Goal: Task Accomplishment & Management: Manage account settings

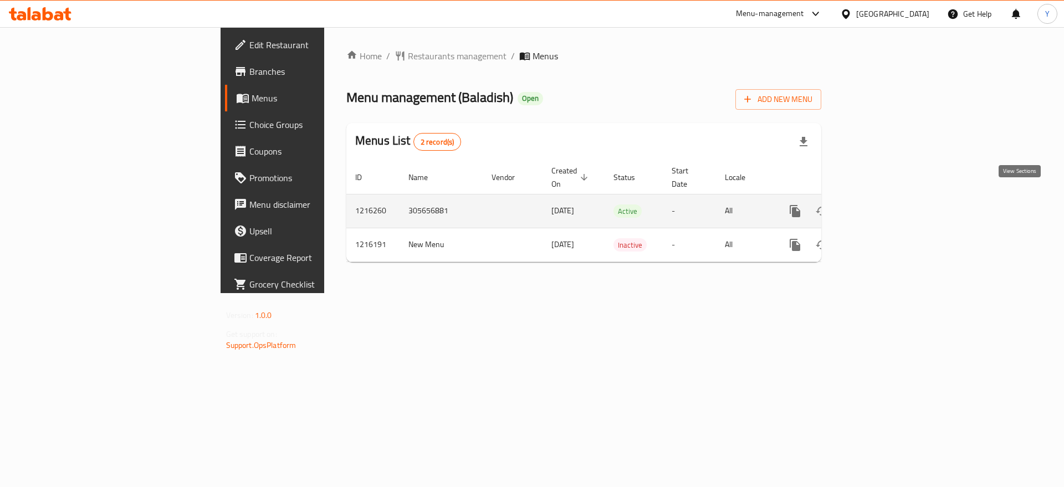
click at [881, 204] on icon "enhanced table" at bounding box center [874, 210] width 13 height 13
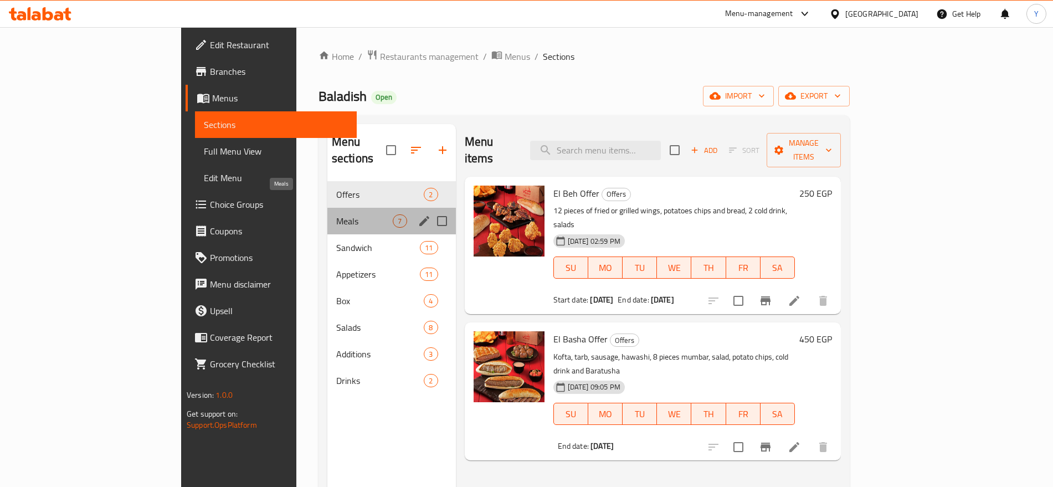
click at [336, 214] on span "Meals" at bounding box center [364, 220] width 57 height 13
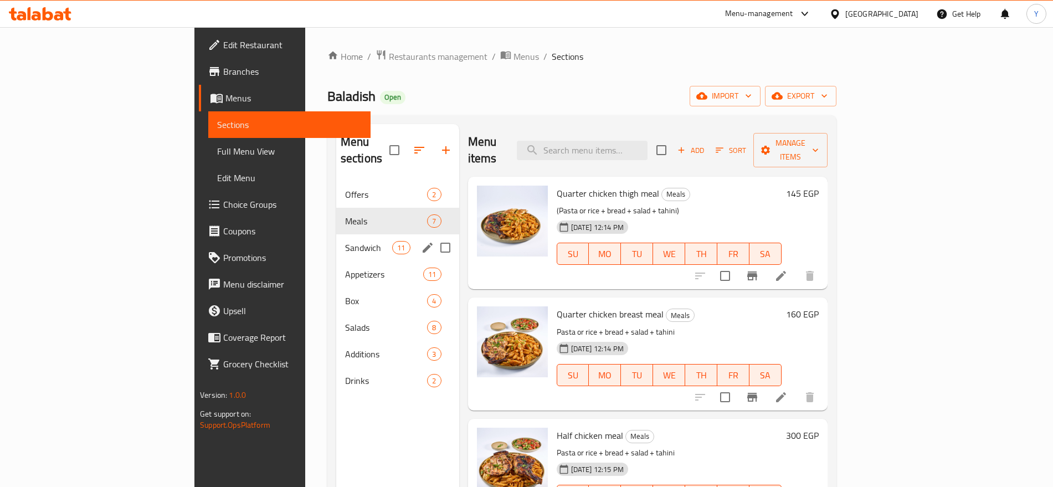
click at [336, 239] on div "Sandwich 11" at bounding box center [397, 247] width 123 height 27
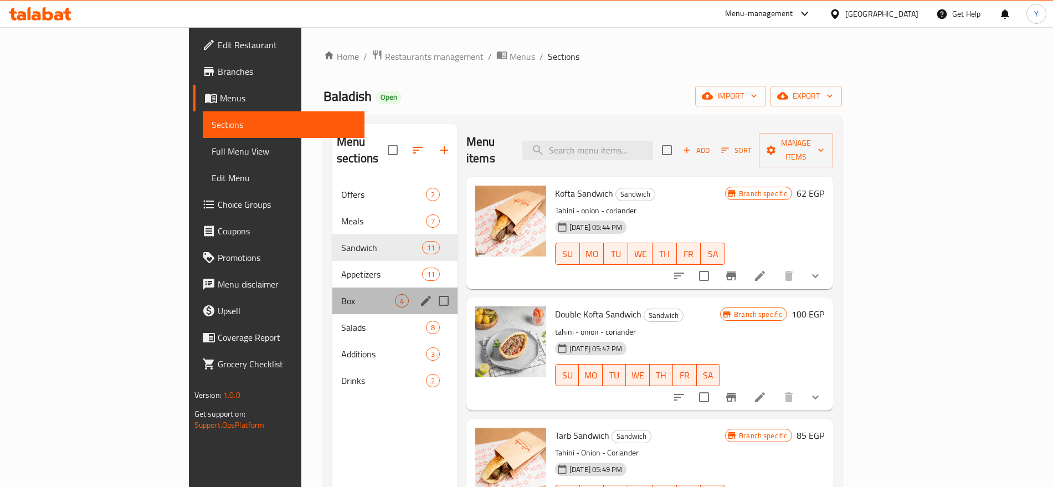
click at [332, 287] on div "Box 4" at bounding box center [394, 300] width 125 height 27
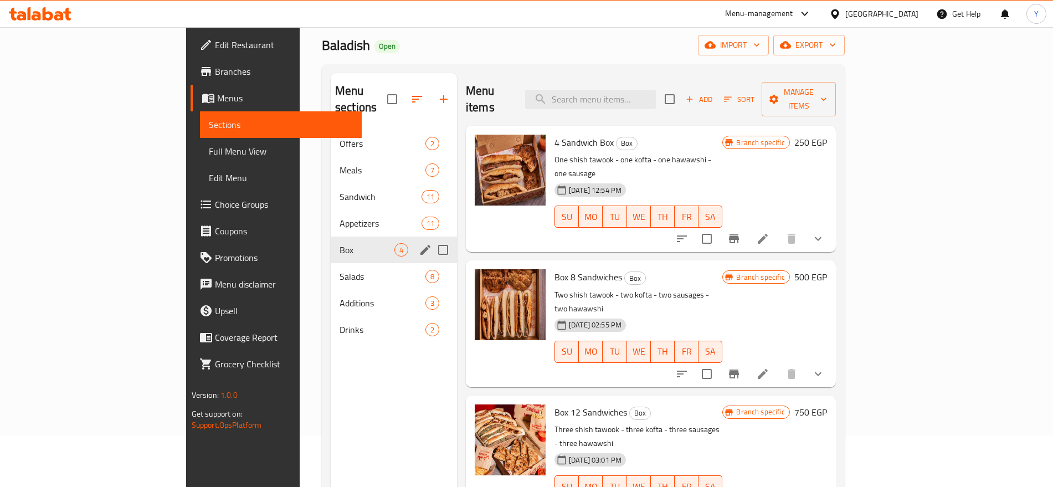
scroll to position [93, 0]
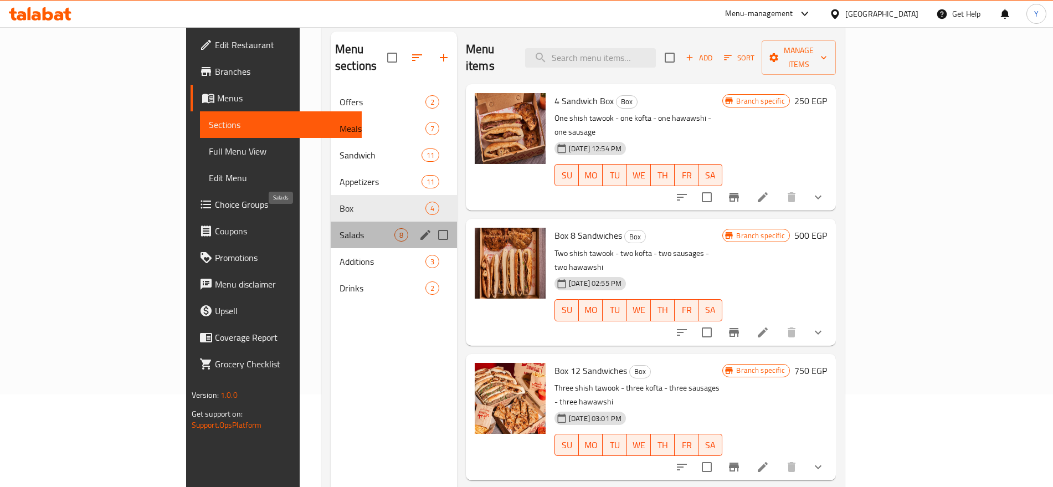
click at [340, 228] on span "Salads" at bounding box center [367, 234] width 55 height 13
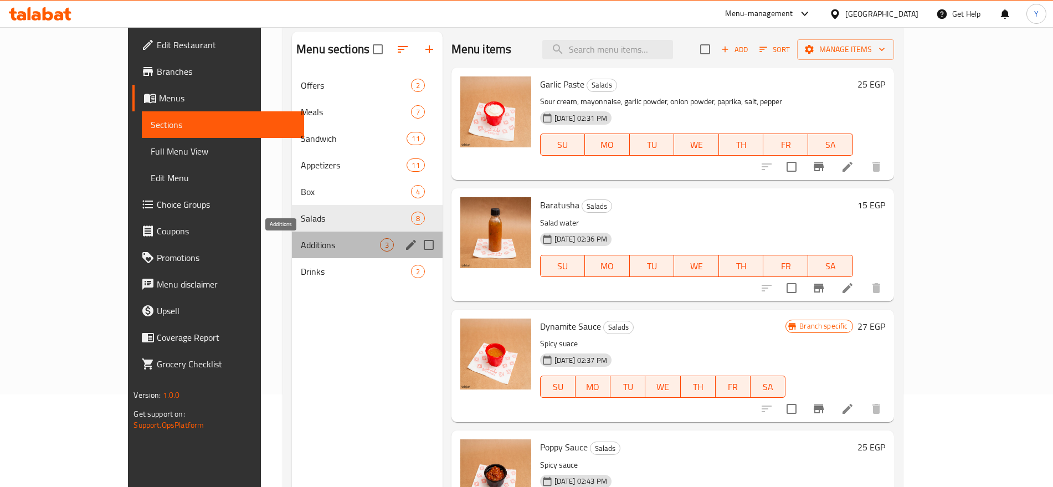
click at [310, 244] on span "Additions" at bounding box center [340, 244] width 79 height 13
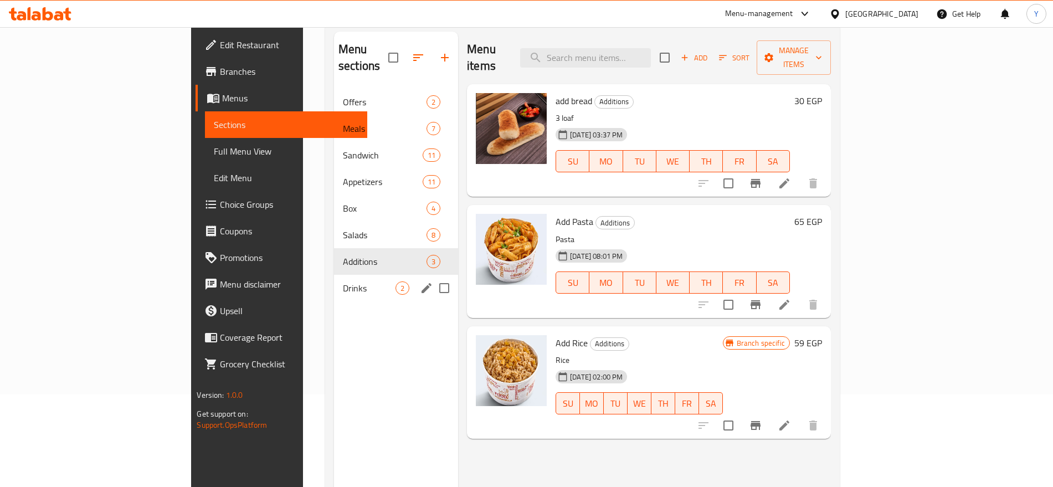
click at [334, 275] on div "Drinks 2" at bounding box center [396, 288] width 124 height 27
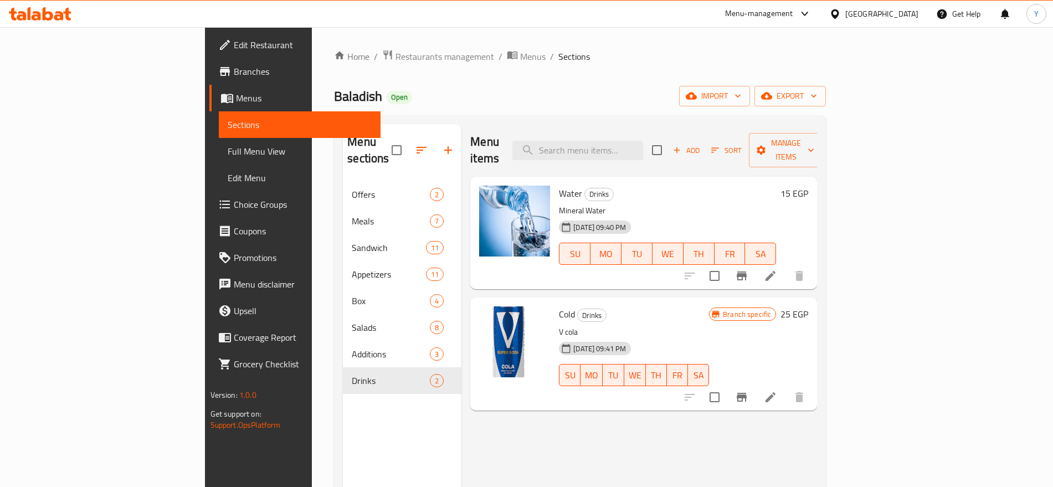
click at [841, 13] on icon at bounding box center [835, 14] width 12 height 12
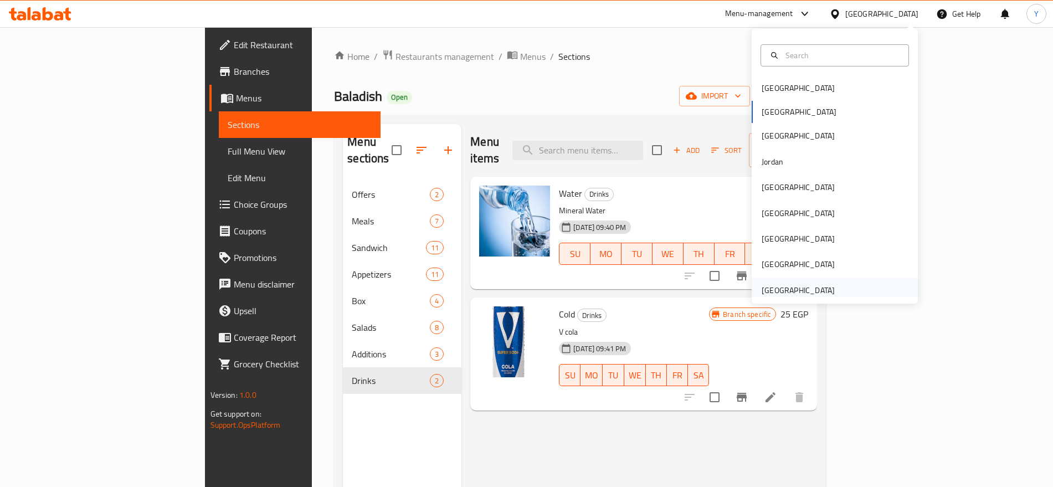
click at [812, 291] on div "[GEOGRAPHIC_DATA]" at bounding box center [798, 290] width 73 height 12
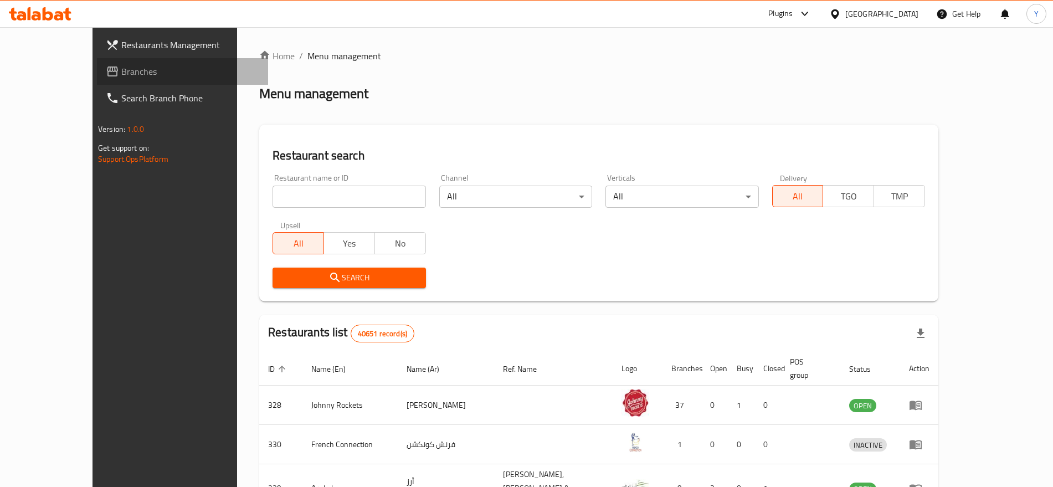
click at [121, 76] on span "Branches" at bounding box center [190, 71] width 138 height 13
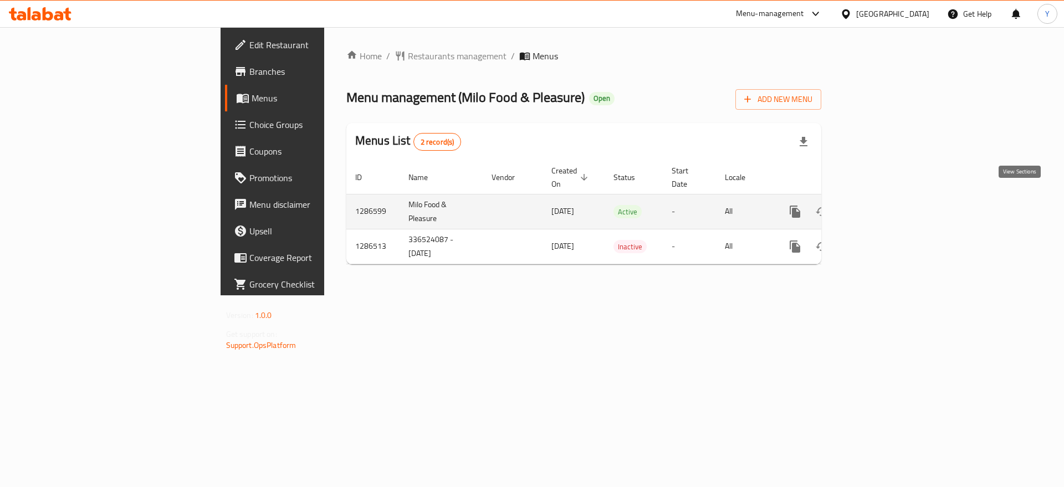
click at [880, 207] on icon "enhanced table" at bounding box center [875, 212] width 10 height 10
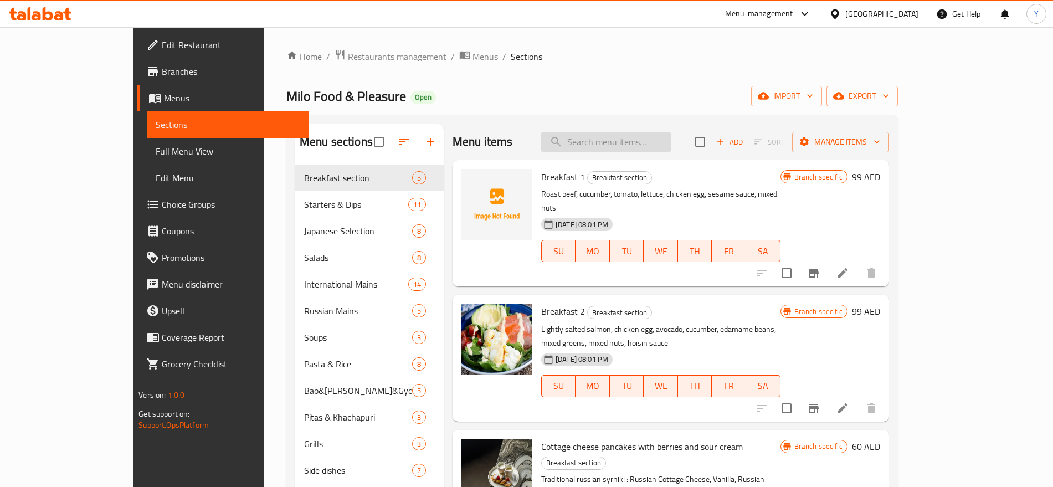
click at [637, 144] on input "search" at bounding box center [606, 141] width 131 height 19
paste input "Beef Burger"
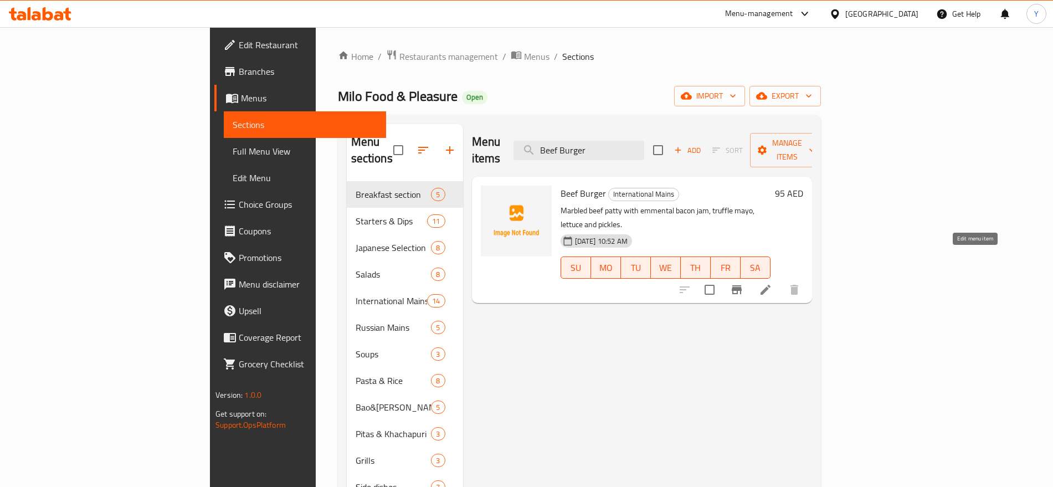
type input "Beef Burger"
click at [772, 283] on icon at bounding box center [765, 289] width 13 height 13
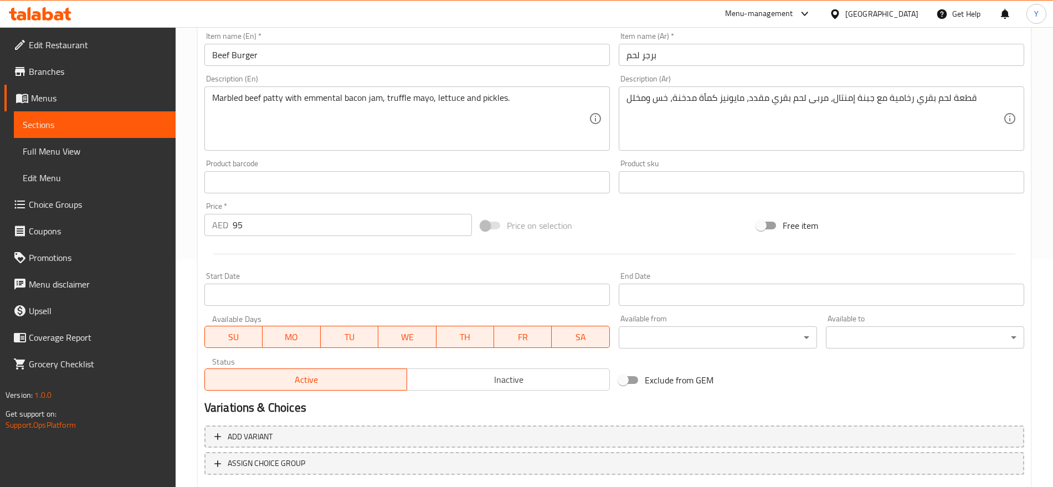
scroll to position [231, 0]
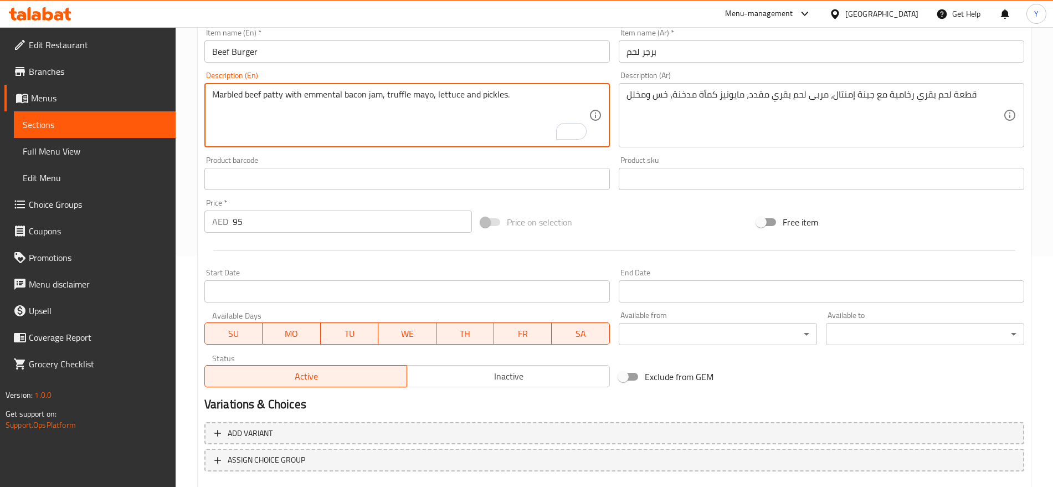
drag, startPoint x: 302, startPoint y: 95, endPoint x: 378, endPoint y: 99, distance: 76.0
paste textarea "Beef Burger"
type textarea "Marbled beef patty with emmental bacon jam, truffle mayo, lettuce and pickles."
click at [496, 384] on span "Inactive" at bounding box center [509, 376] width 194 height 16
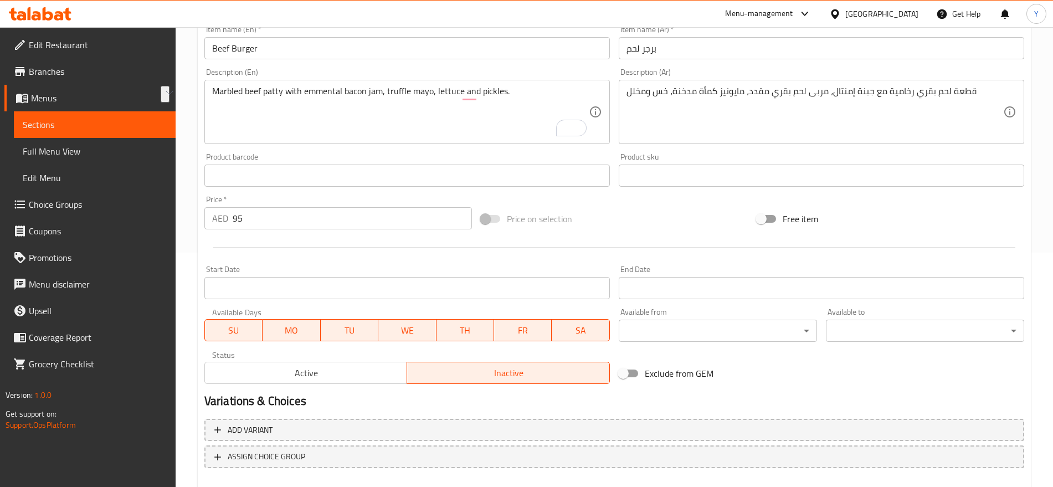
scroll to position [296, 0]
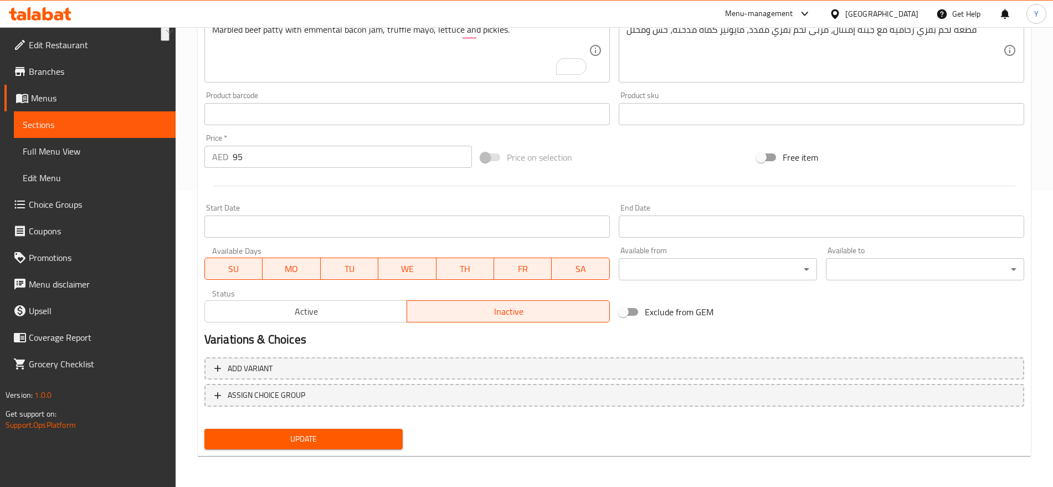
click at [358, 437] on span "Update" at bounding box center [303, 439] width 181 height 14
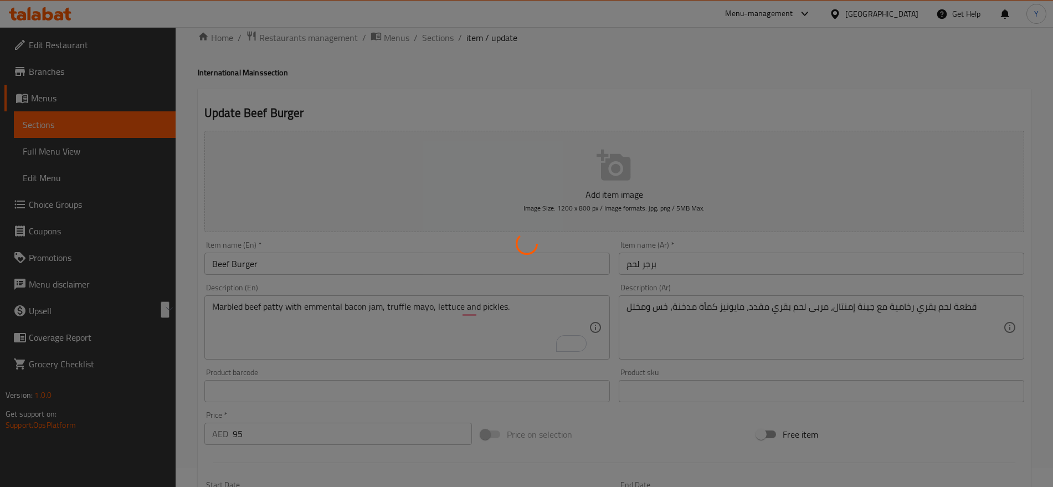
scroll to position [0, 0]
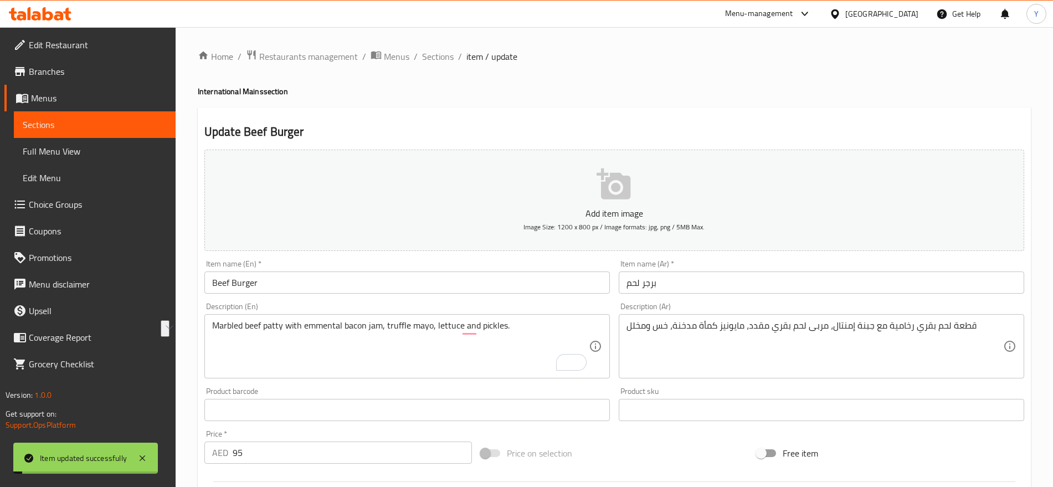
click at [289, 276] on input "Beef Burger" at bounding box center [406, 282] width 405 height 22
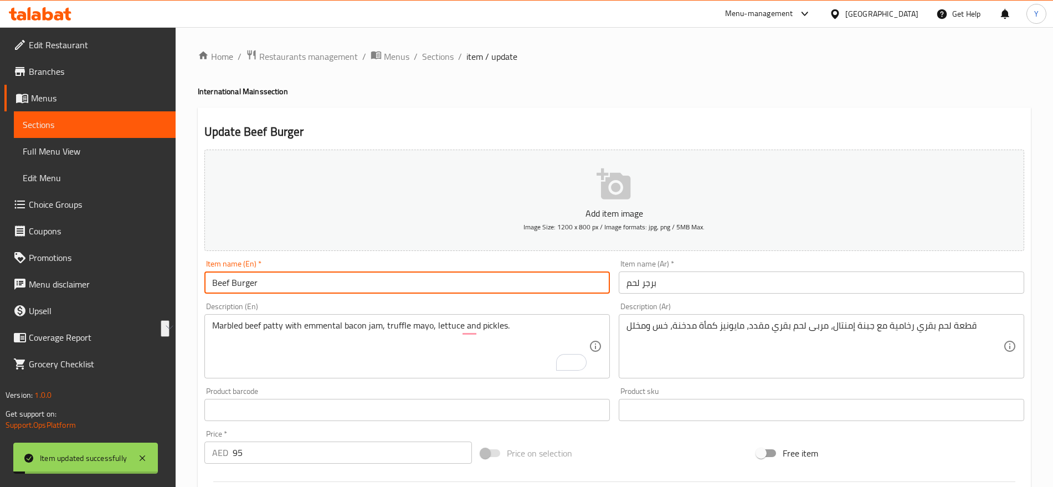
click at [289, 276] on input "Beef Burger" at bounding box center [406, 282] width 405 height 22
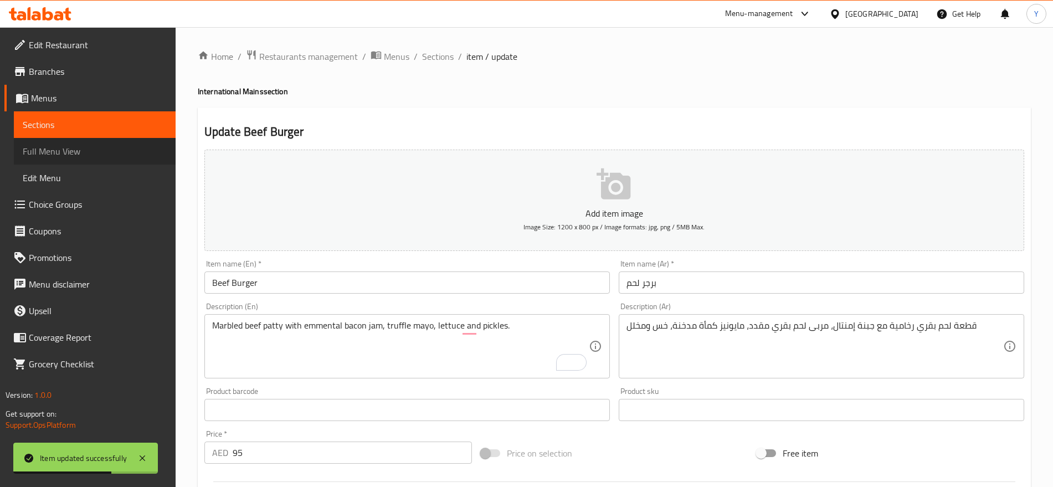
click at [85, 157] on span "Full Menu View" at bounding box center [95, 151] width 144 height 13
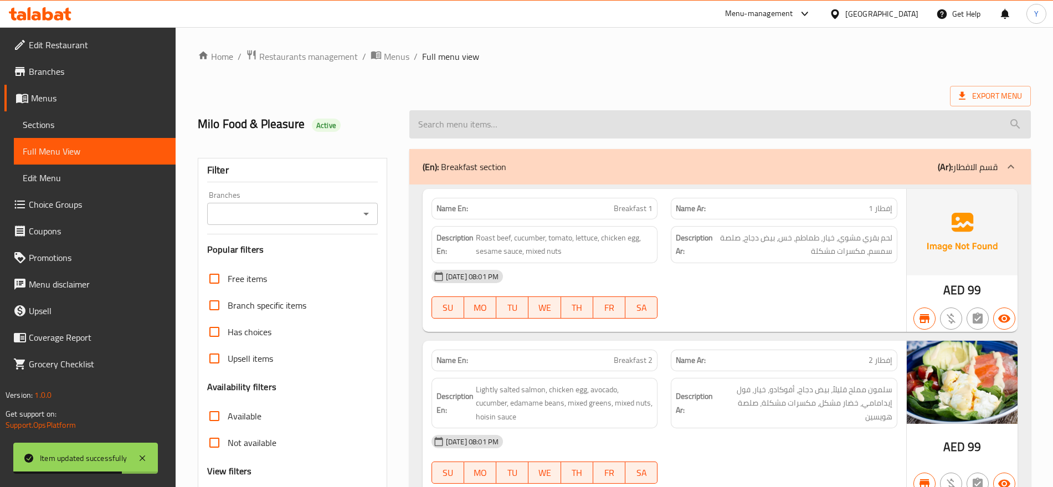
click at [655, 111] on input "search" at bounding box center [720, 124] width 622 height 28
paste input "Beef Burger"
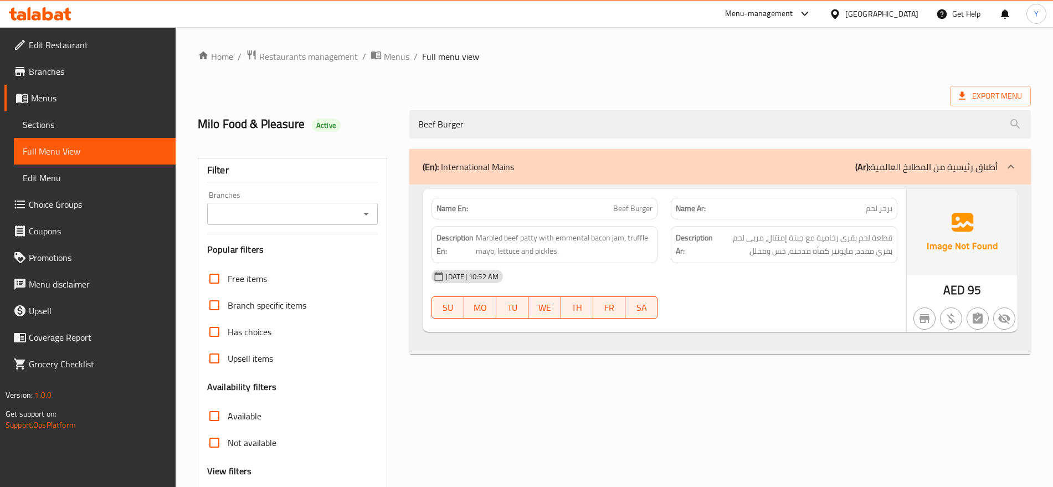
type input "Beef Burger"
click at [869, 13] on div "[GEOGRAPHIC_DATA]" at bounding box center [881, 14] width 73 height 12
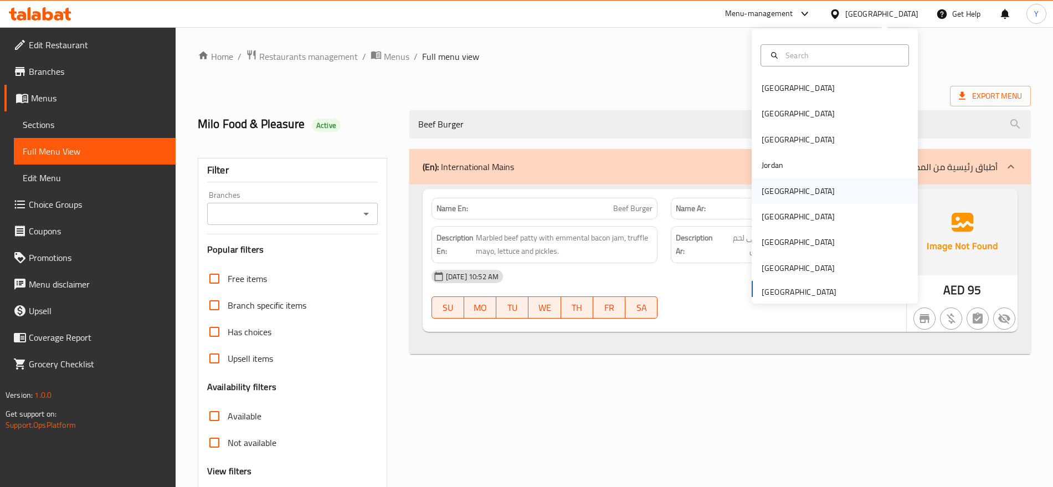
click at [787, 189] on div "[GEOGRAPHIC_DATA]" at bounding box center [835, 190] width 166 height 25
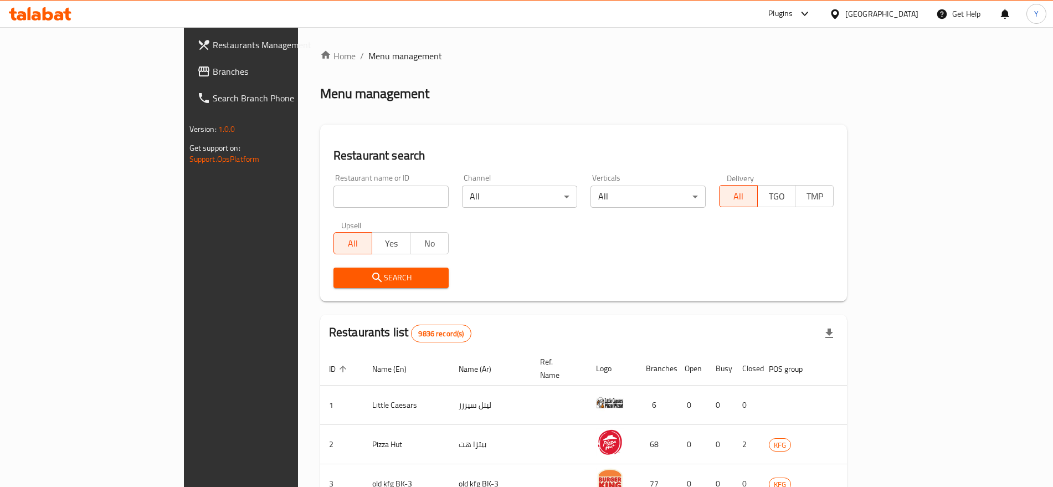
click at [188, 78] on link "Branches" at bounding box center [273, 71] width 171 height 27
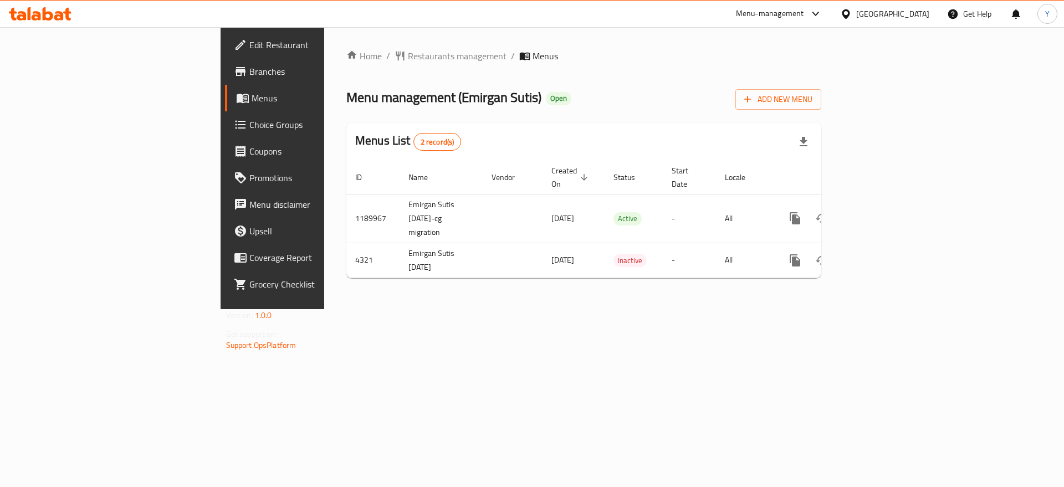
click at [249, 130] on span "Choice Groups" at bounding box center [319, 124] width 140 height 13
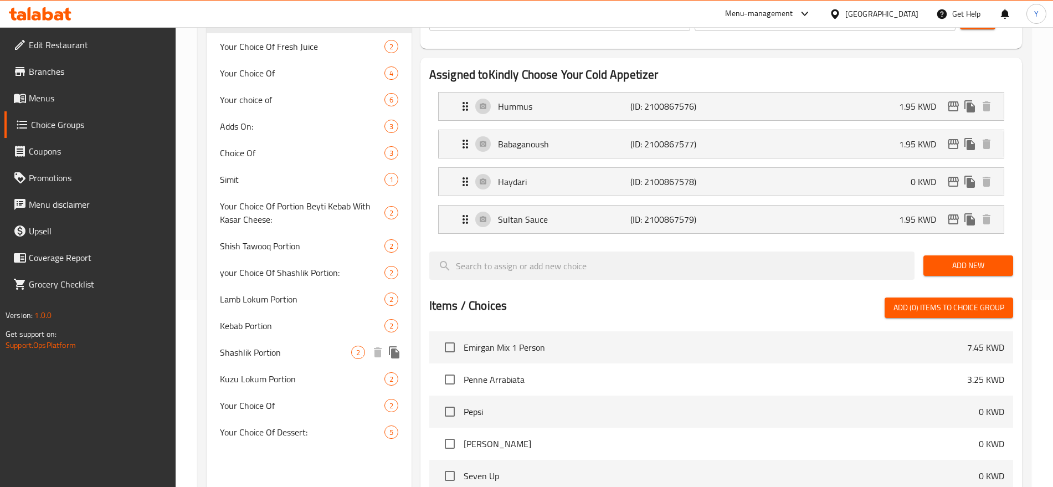
scroll to position [138, 0]
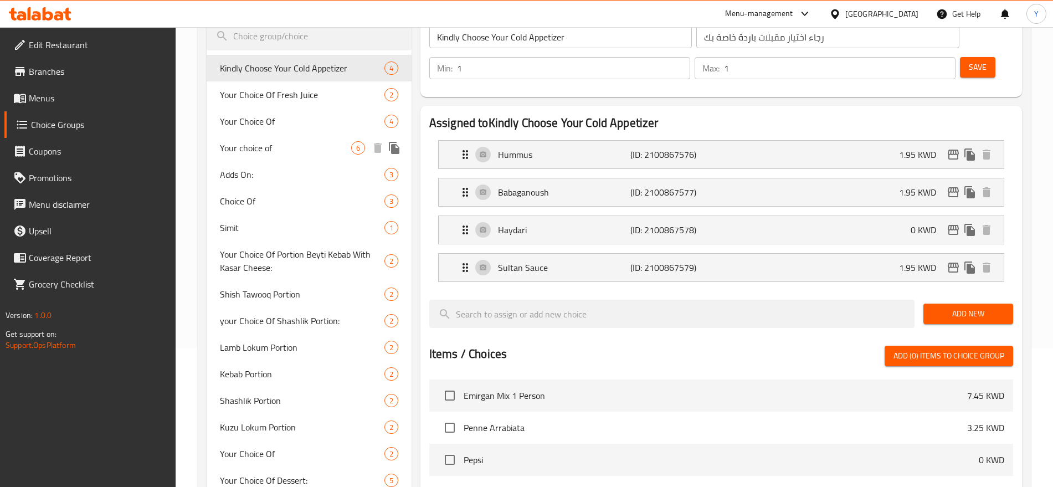
click at [345, 151] on span "Your choice of" at bounding box center [285, 147] width 131 height 13
type input "Your choice of"
type input "أختيارك من"
type input "6"
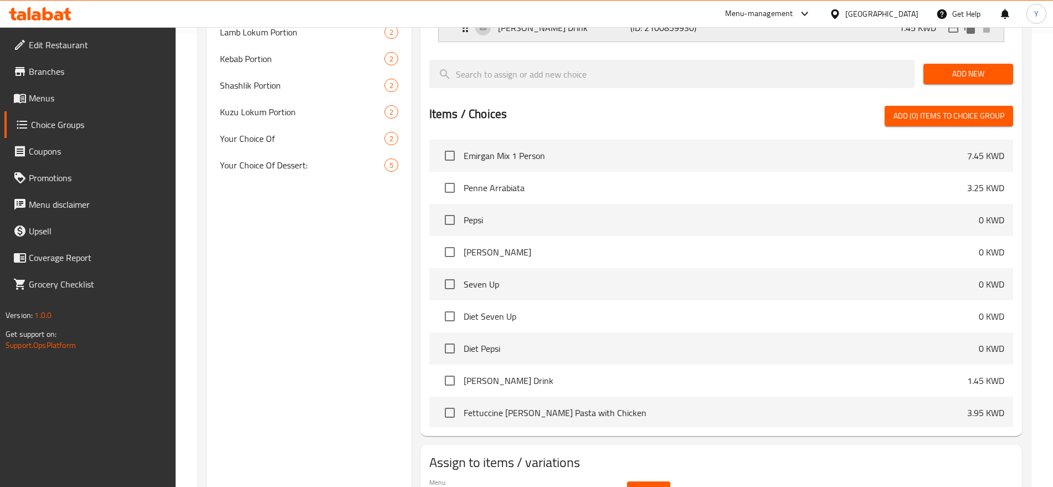
scroll to position [485, 0]
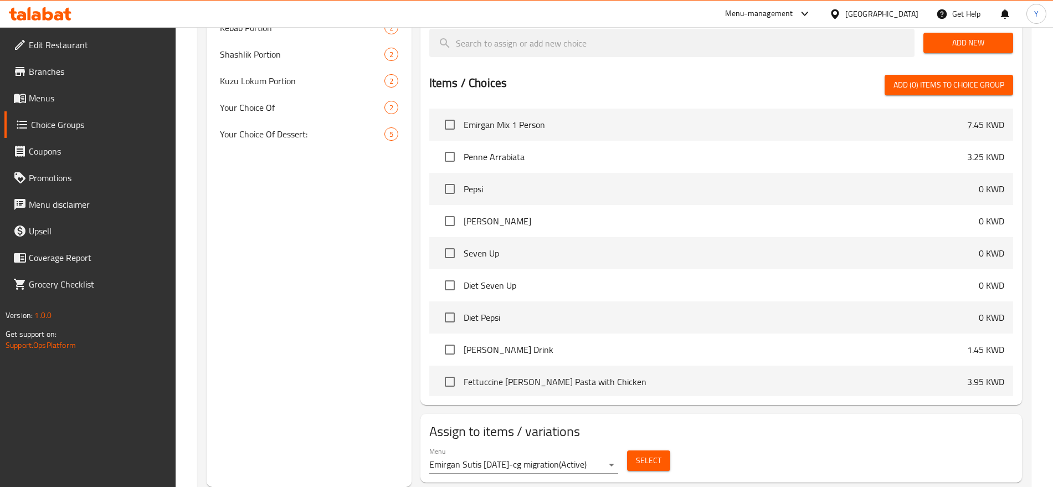
click at [645, 454] on span "Select" at bounding box center [648, 461] width 25 height 14
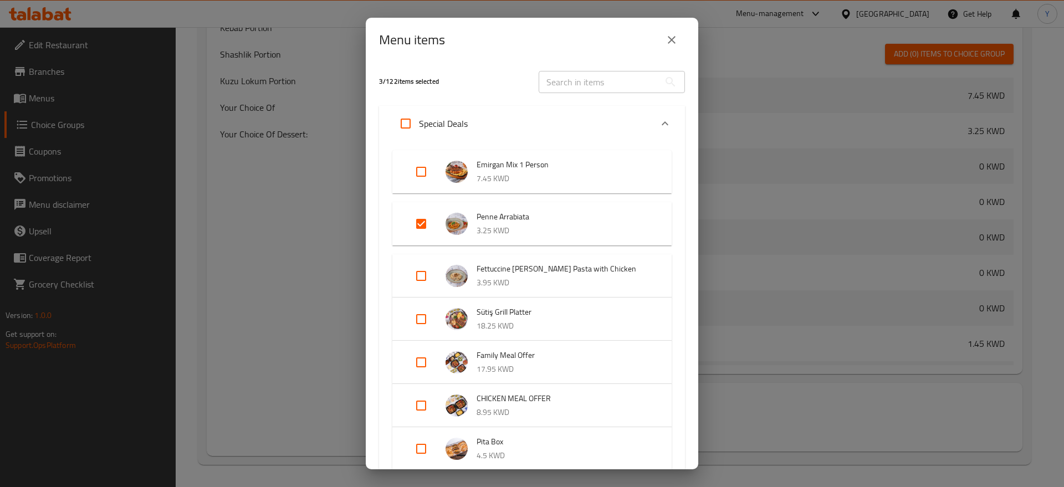
click at [669, 42] on icon "close" at bounding box center [671, 40] width 8 height 8
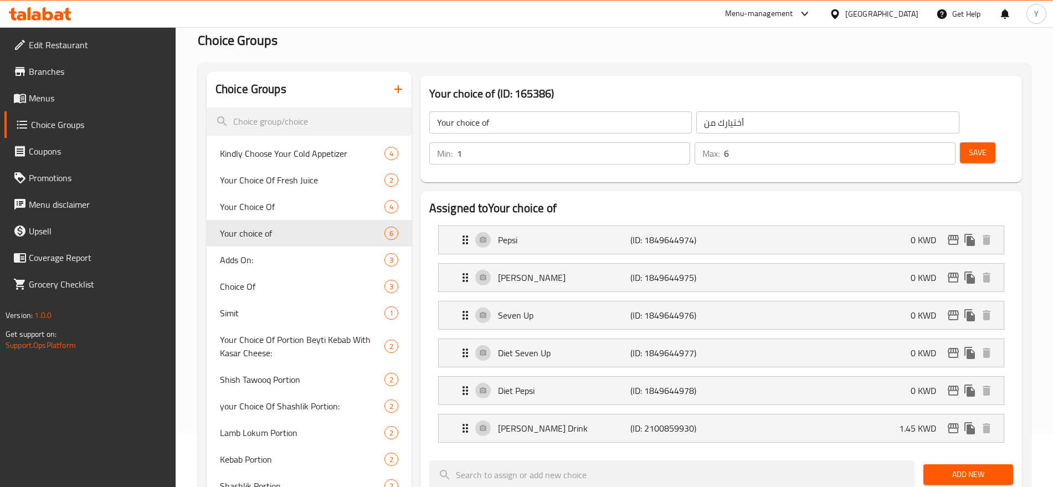
scroll to position [23, 0]
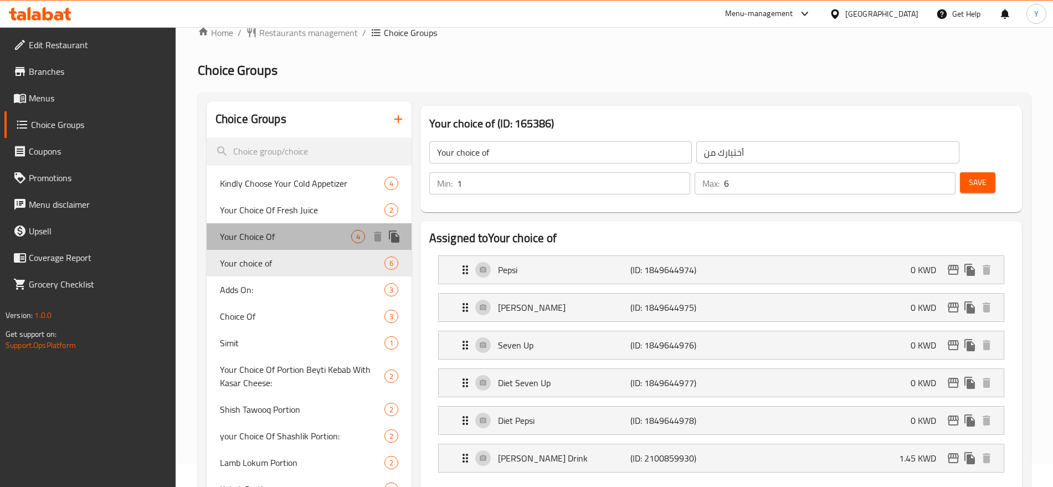
click at [307, 246] on div "Your Choice Of 4" at bounding box center [309, 236] width 205 height 27
type input "Your Choice Of"
type input "اختيارك من"
type input "1"
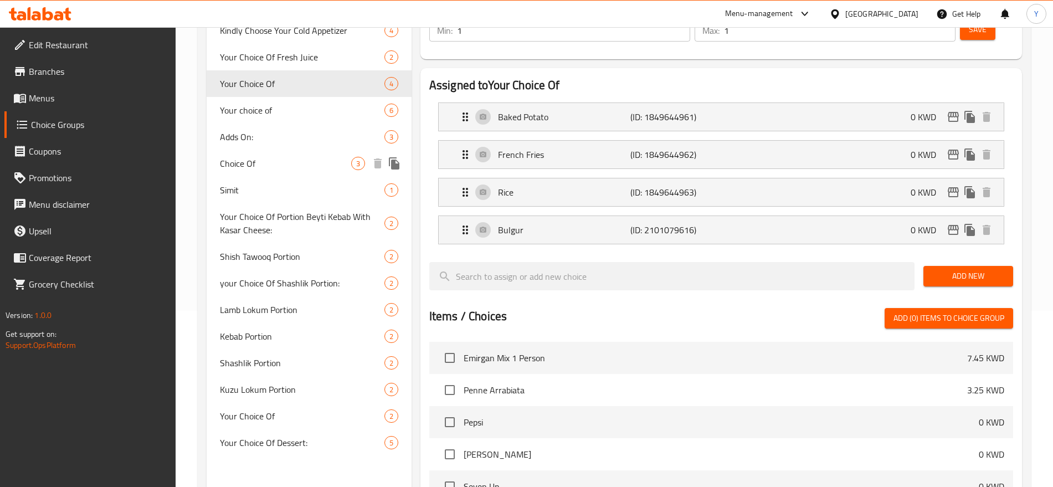
scroll to position [208, 0]
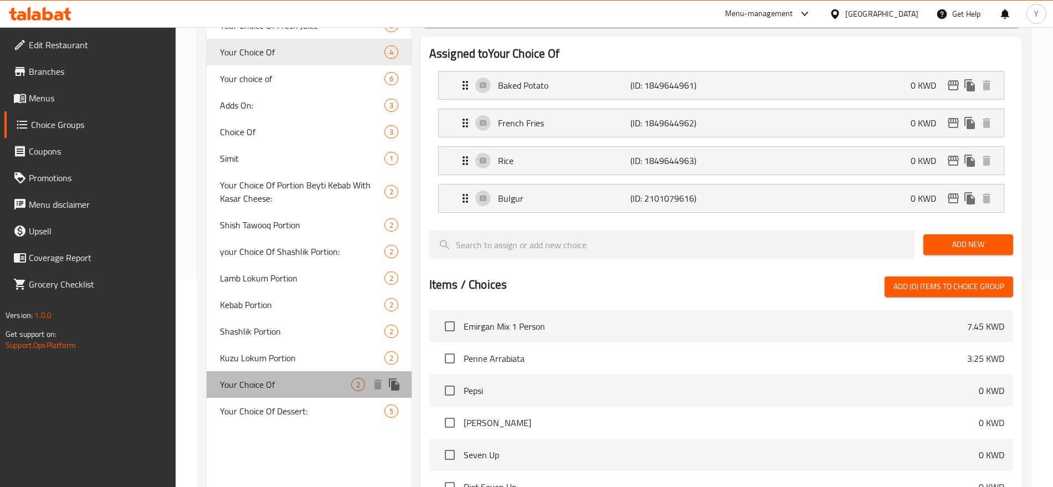
click at [299, 380] on span "Your Choice Of" at bounding box center [285, 384] width 131 height 13
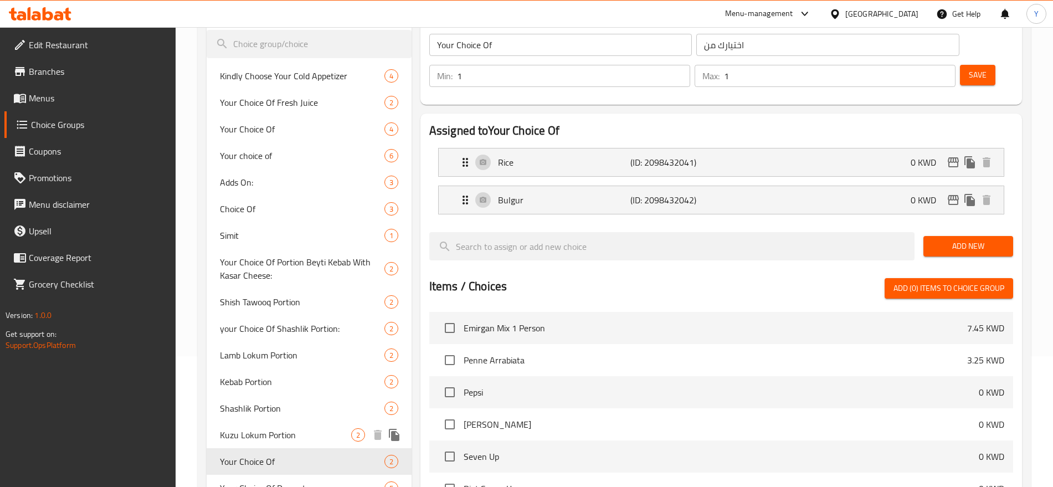
scroll to position [0, 0]
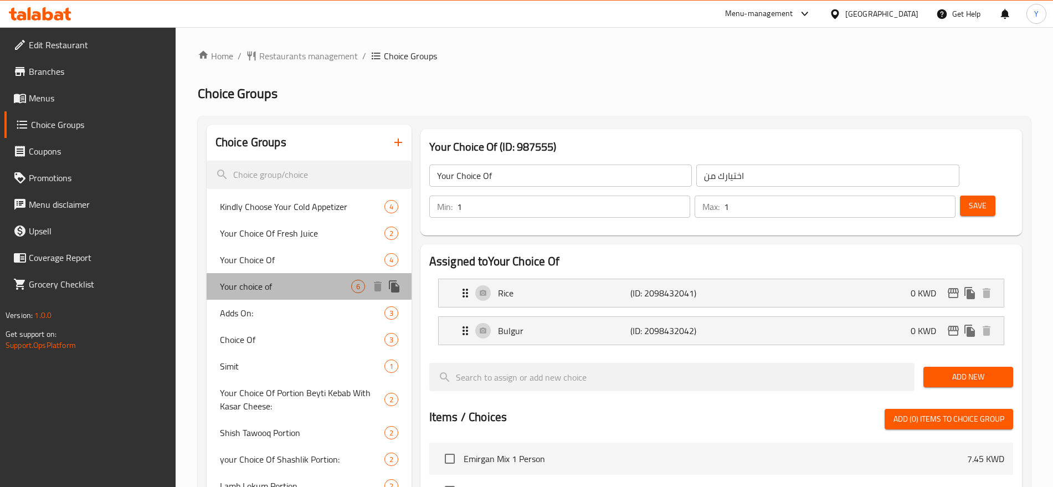
click at [318, 287] on span "Your choice of" at bounding box center [285, 286] width 131 height 13
type input "Your choice of"
type input "أختيارك من"
type input "6"
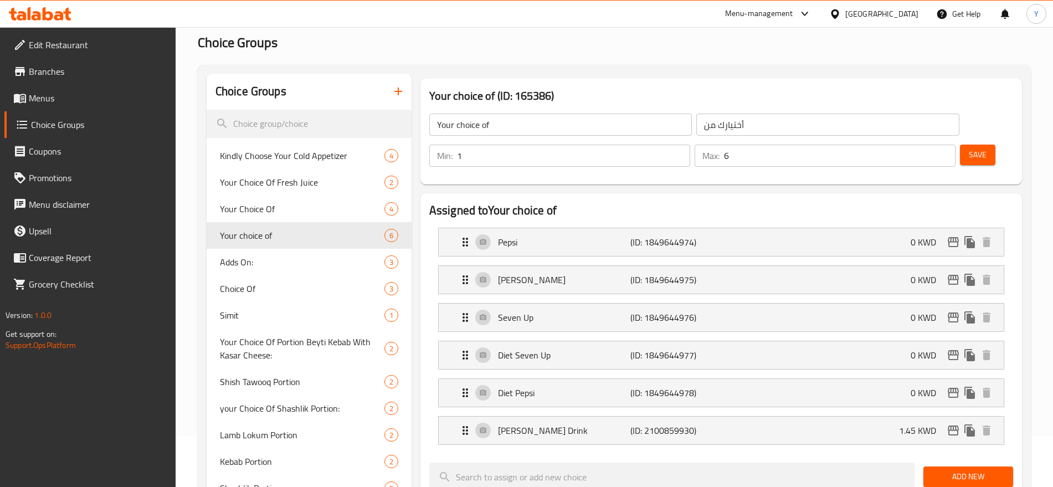
scroll to position [138, 0]
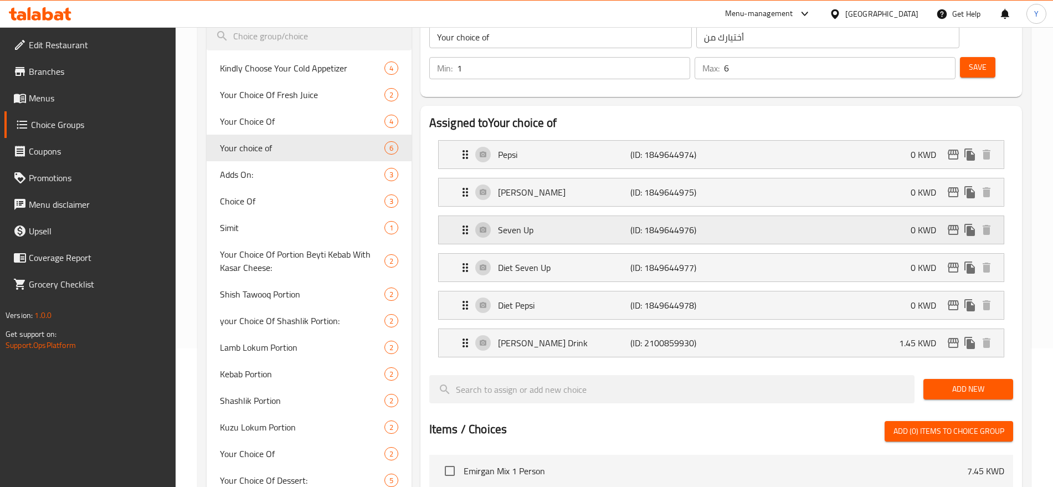
click at [696, 223] on p "(ID: 1849644976)" at bounding box center [674, 229] width 88 height 13
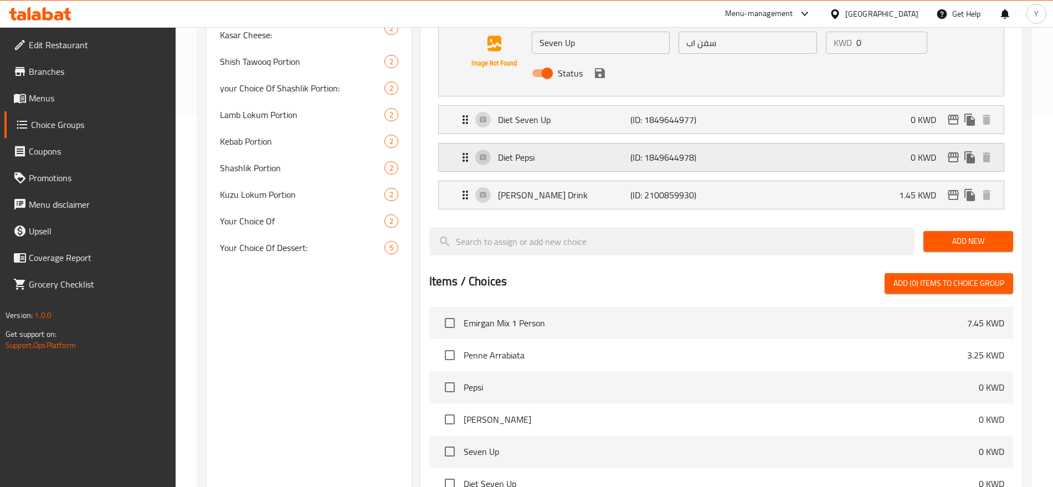
scroll to position [569, 0]
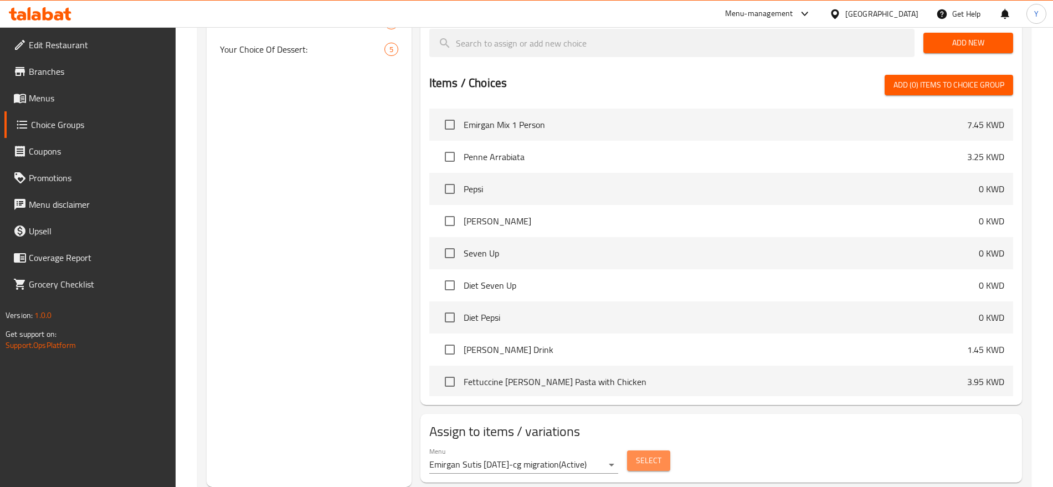
click at [642, 454] on span "Select" at bounding box center [648, 461] width 25 height 14
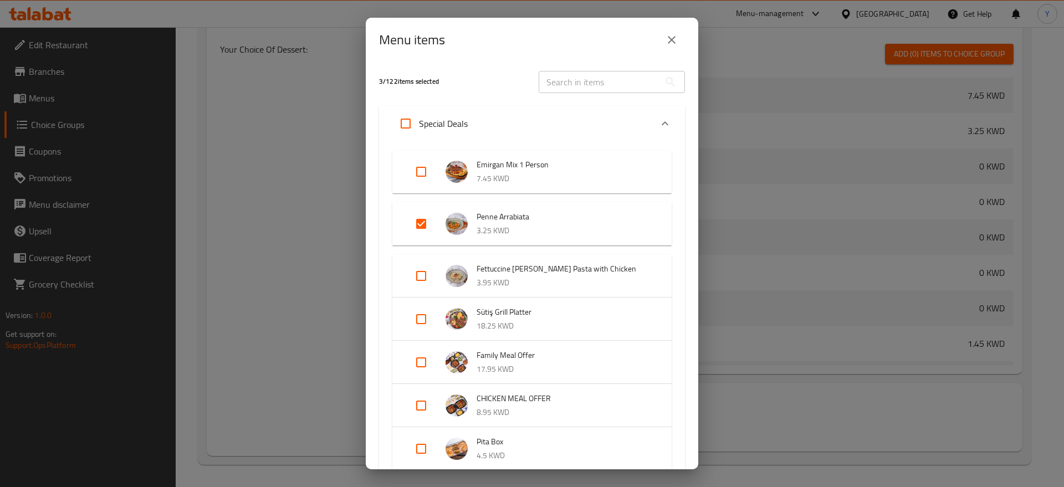
click at [746, 386] on div "Menu items 3 / 122 items selected ​ Special Deals Emirgan Mix 1 Person 7.45 KWD…" at bounding box center [532, 243] width 1064 height 487
click at [674, 39] on icon "close" at bounding box center [671, 39] width 13 height 13
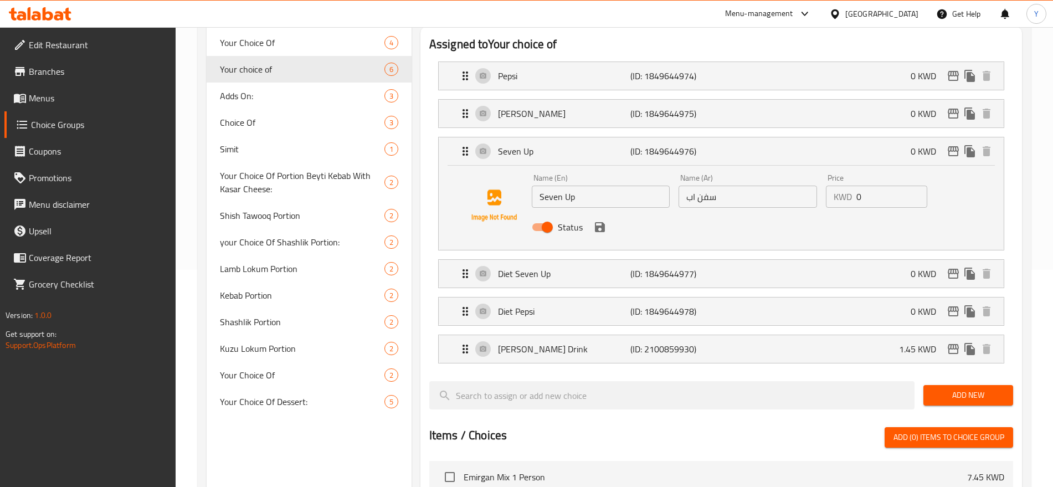
scroll to position [61, 0]
